Goal: Navigation & Orientation: Find specific page/section

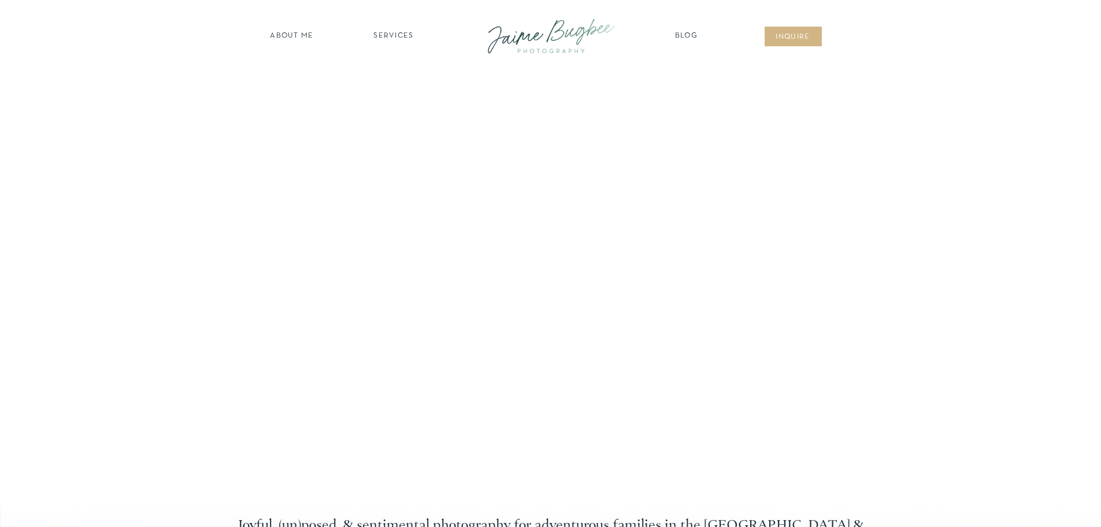
click at [389, 38] on nav "SERVICES" at bounding box center [393, 37] width 65 height 12
click at [388, 101] on nav "families" at bounding box center [394, 99] width 88 height 11
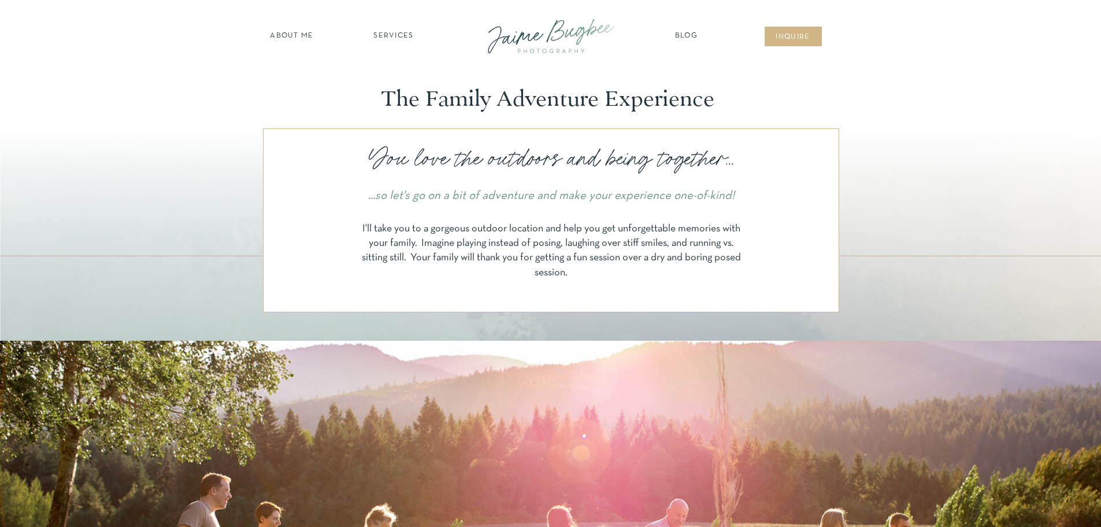
click at [287, 40] on nav "about ME" at bounding box center [292, 37] width 50 height 12
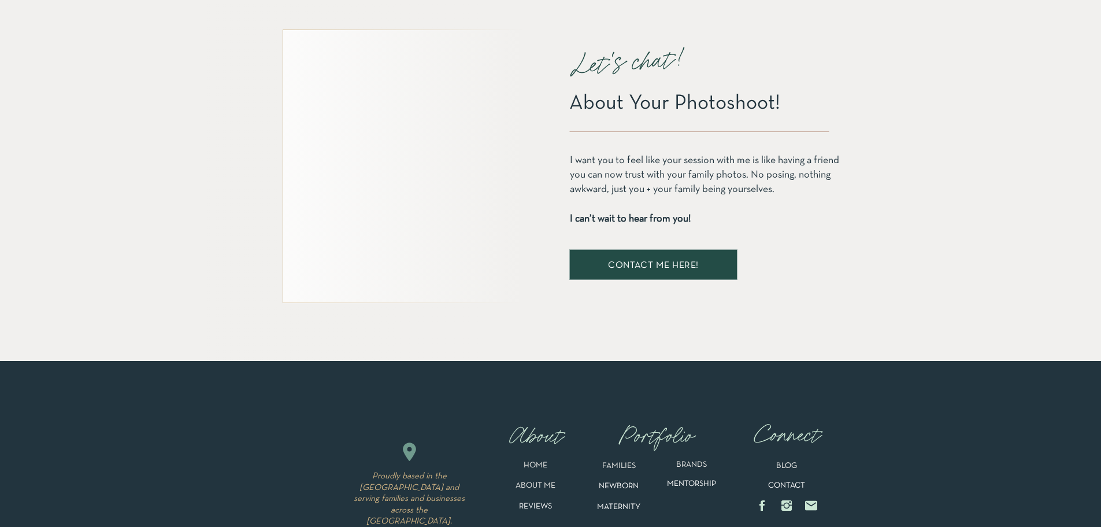
scroll to position [2196, 0]
